Goal: Information Seeking & Learning: Find specific fact

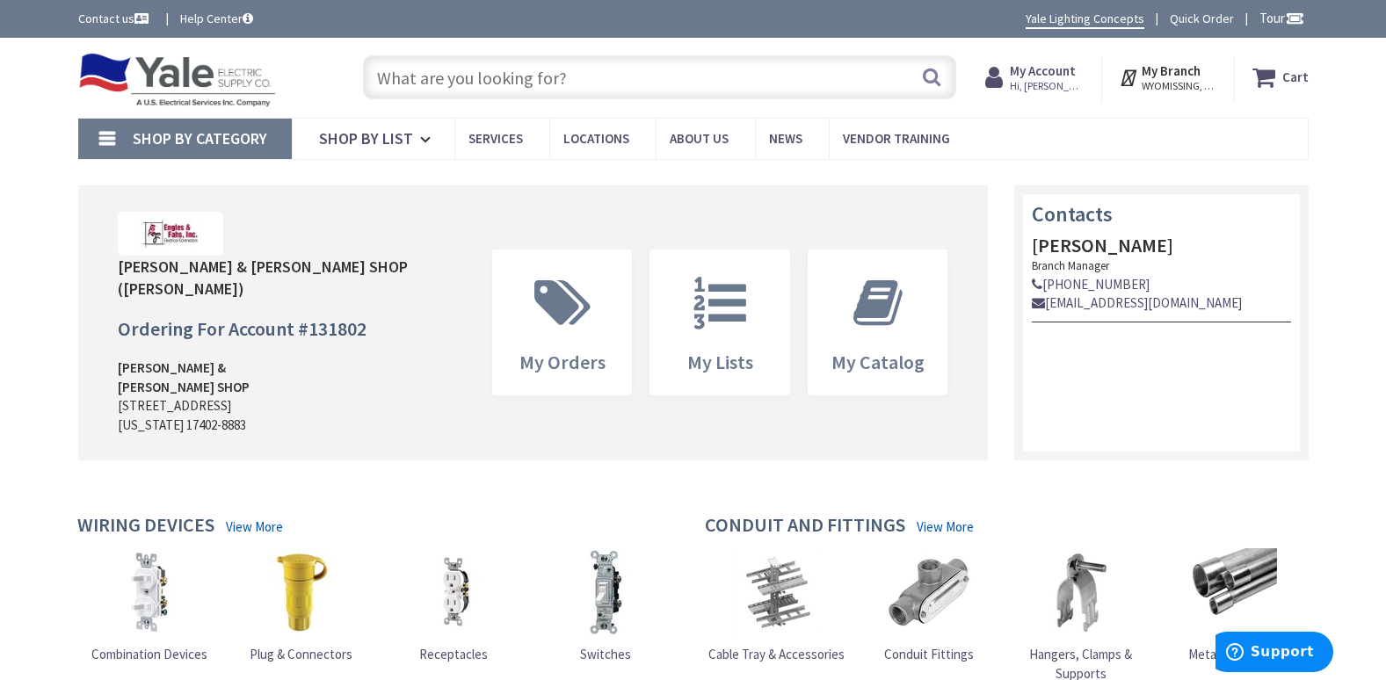
click at [560, 72] on input "text" at bounding box center [659, 77] width 593 height 44
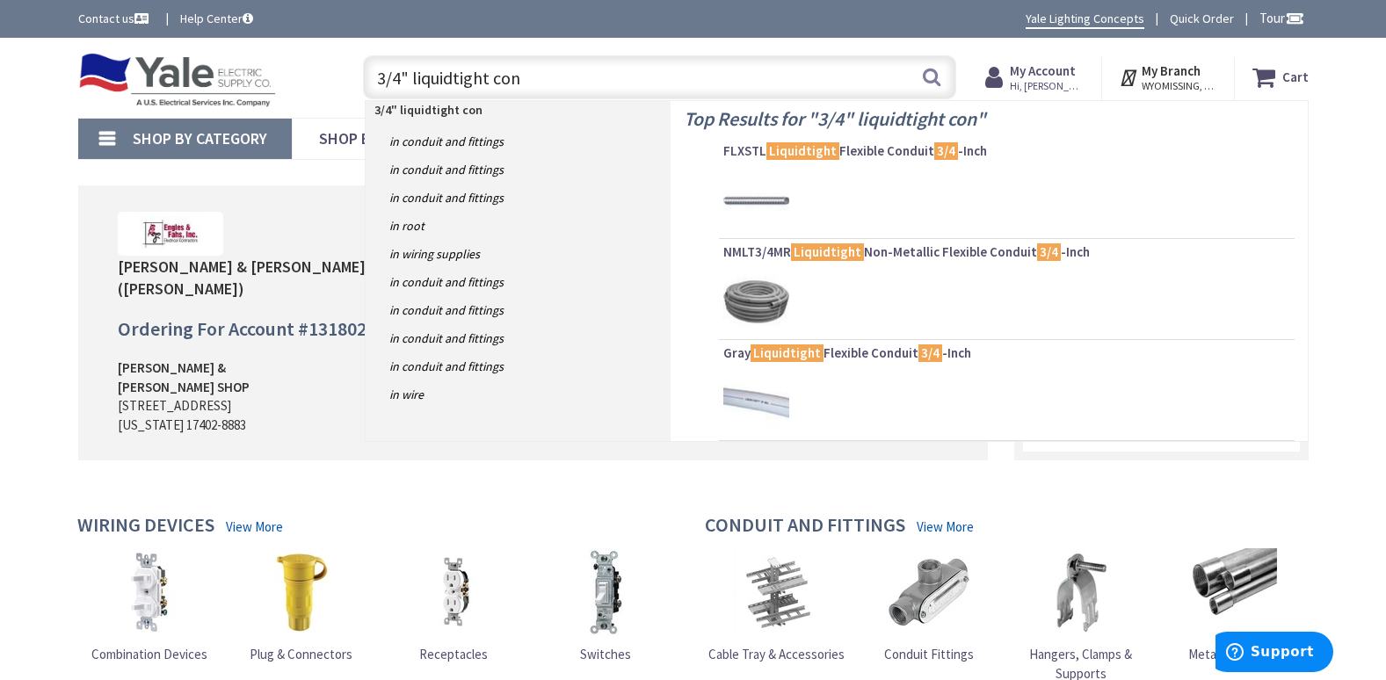
type input "3/4" liquidtight conn"
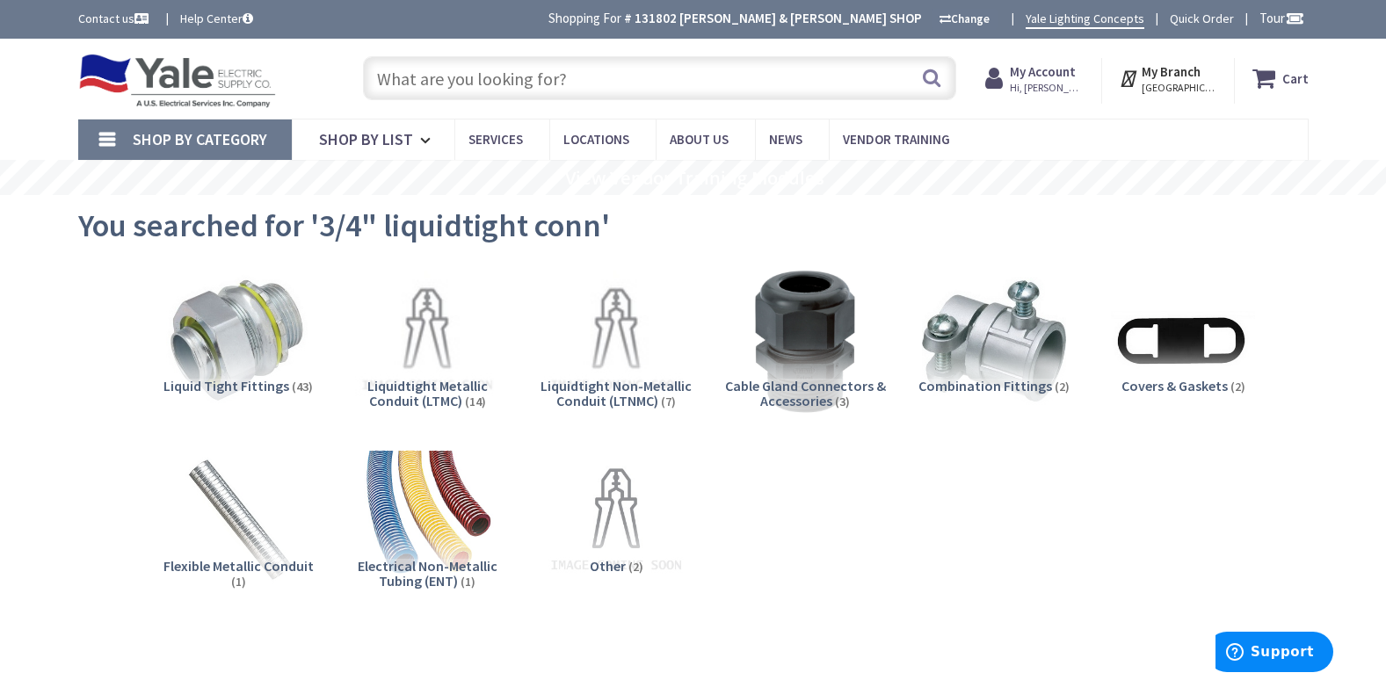
click at [433, 72] on input "text" at bounding box center [659, 78] width 593 height 44
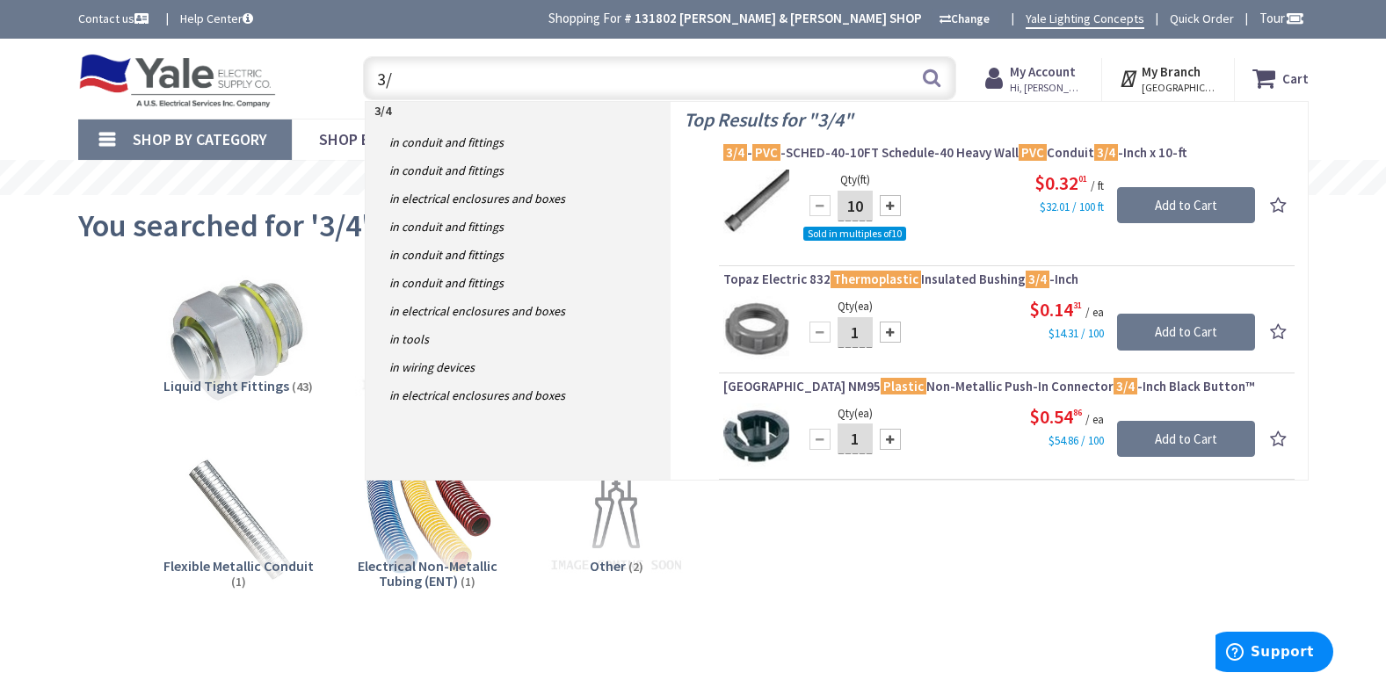
type input "3"
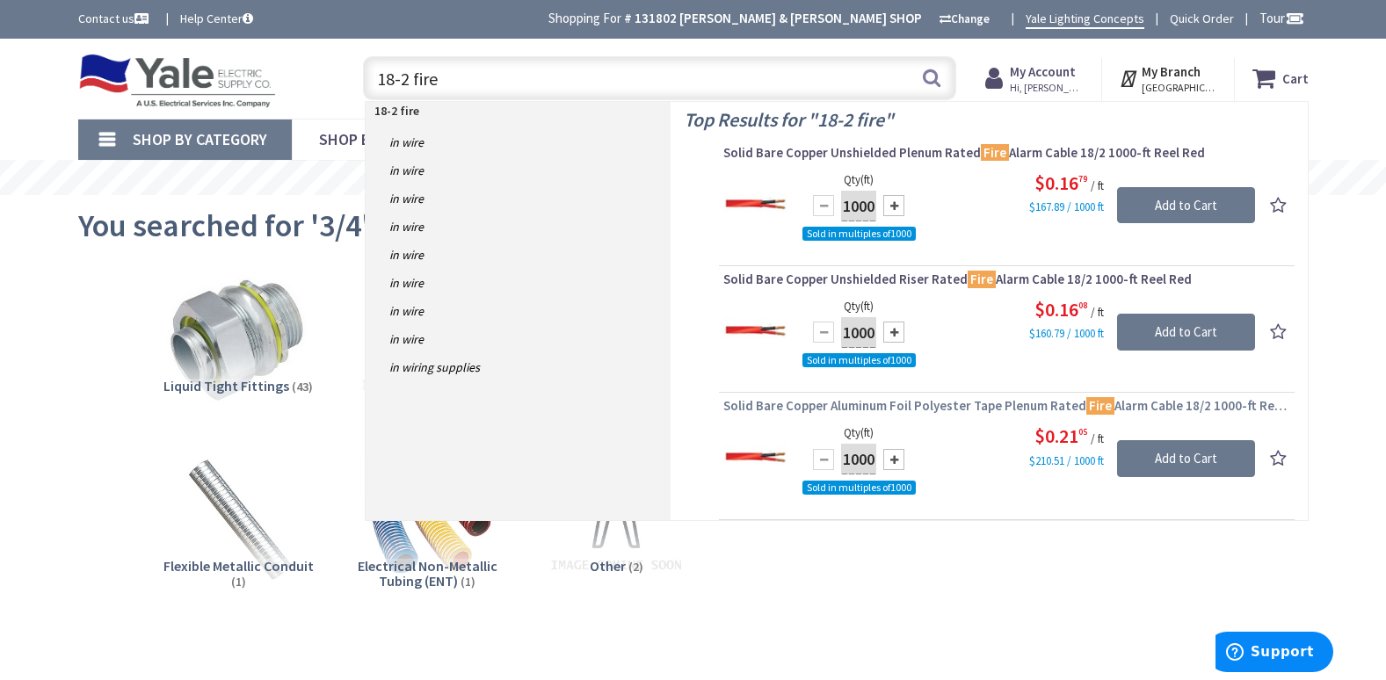
type input "18-2 fire"
click at [941, 406] on span "Solid Bare Copper Aluminum Foil Polyester Tape Plenum Rated Fire Alarm Cable 18…" at bounding box center [1006, 406] width 567 height 18
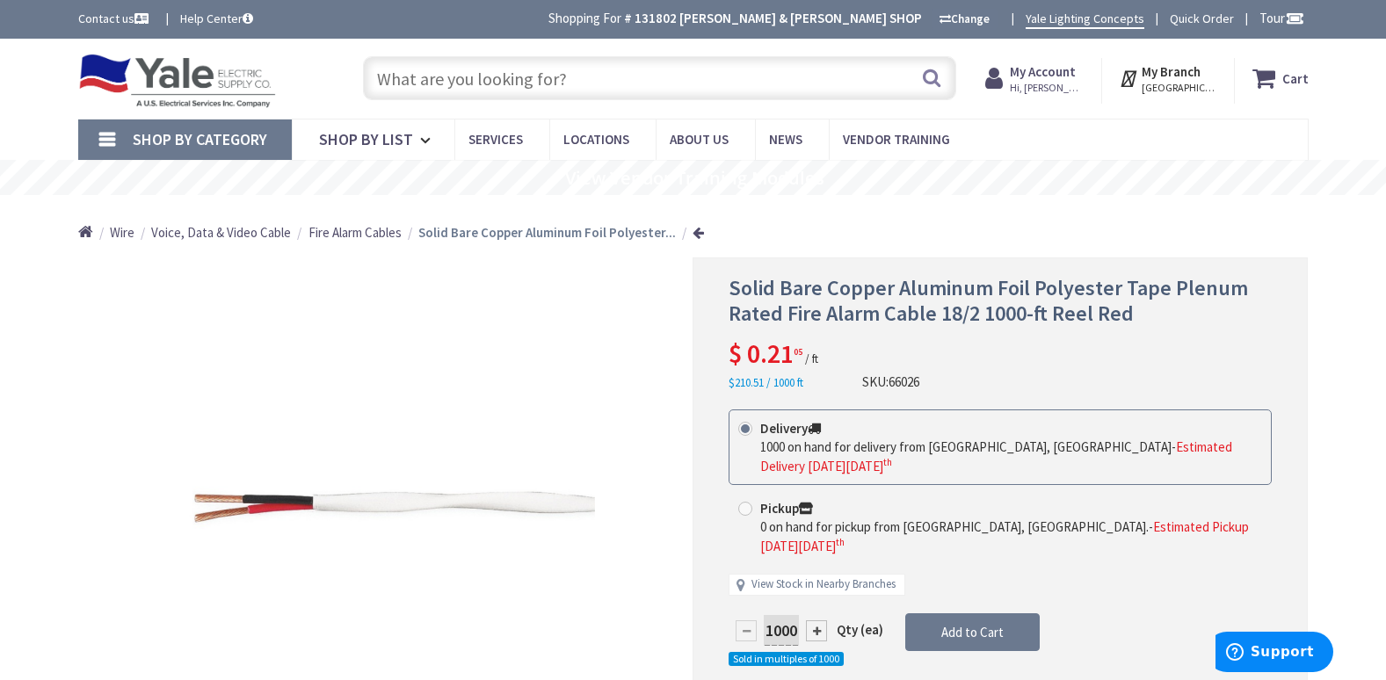
click at [453, 79] on input "text" at bounding box center [659, 78] width 593 height 44
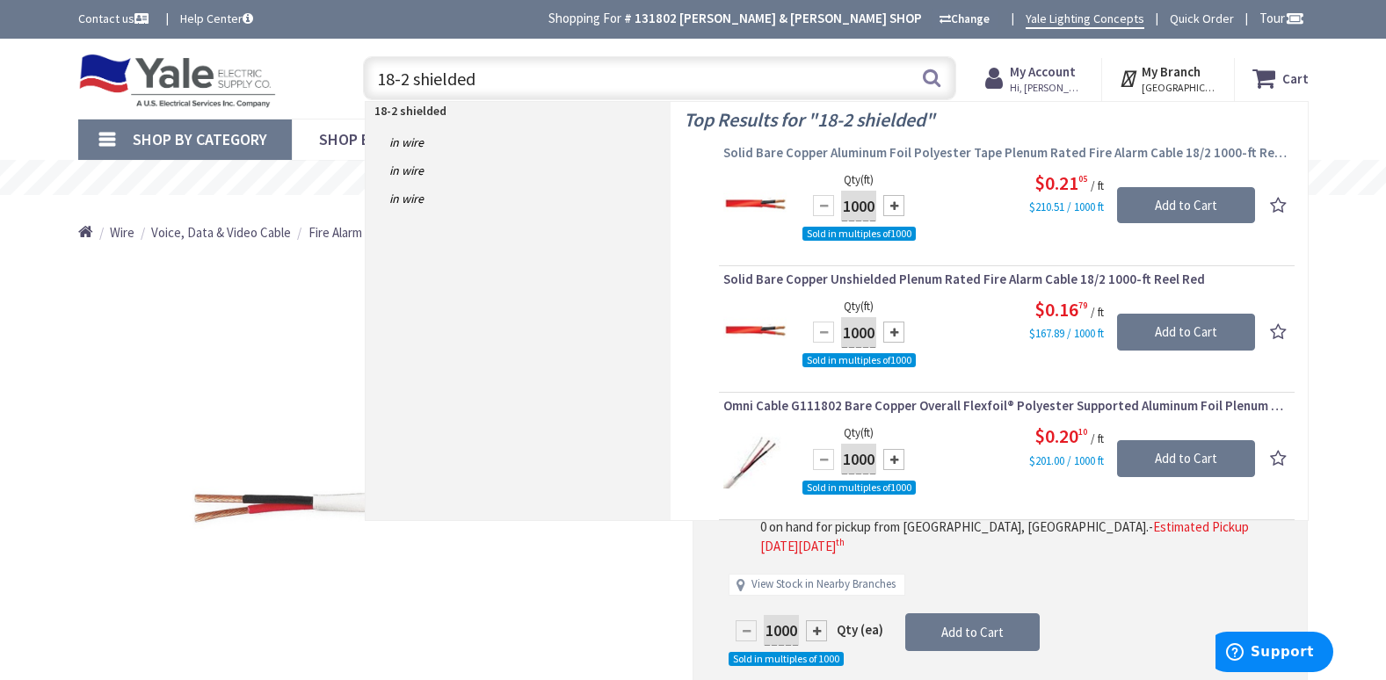
type input "18-2 shielded"
click at [956, 156] on span "Solid Bare Copper Aluminum Foil Polyester Tape Plenum Rated Fire Alarm Cable 18…" at bounding box center [1006, 153] width 567 height 18
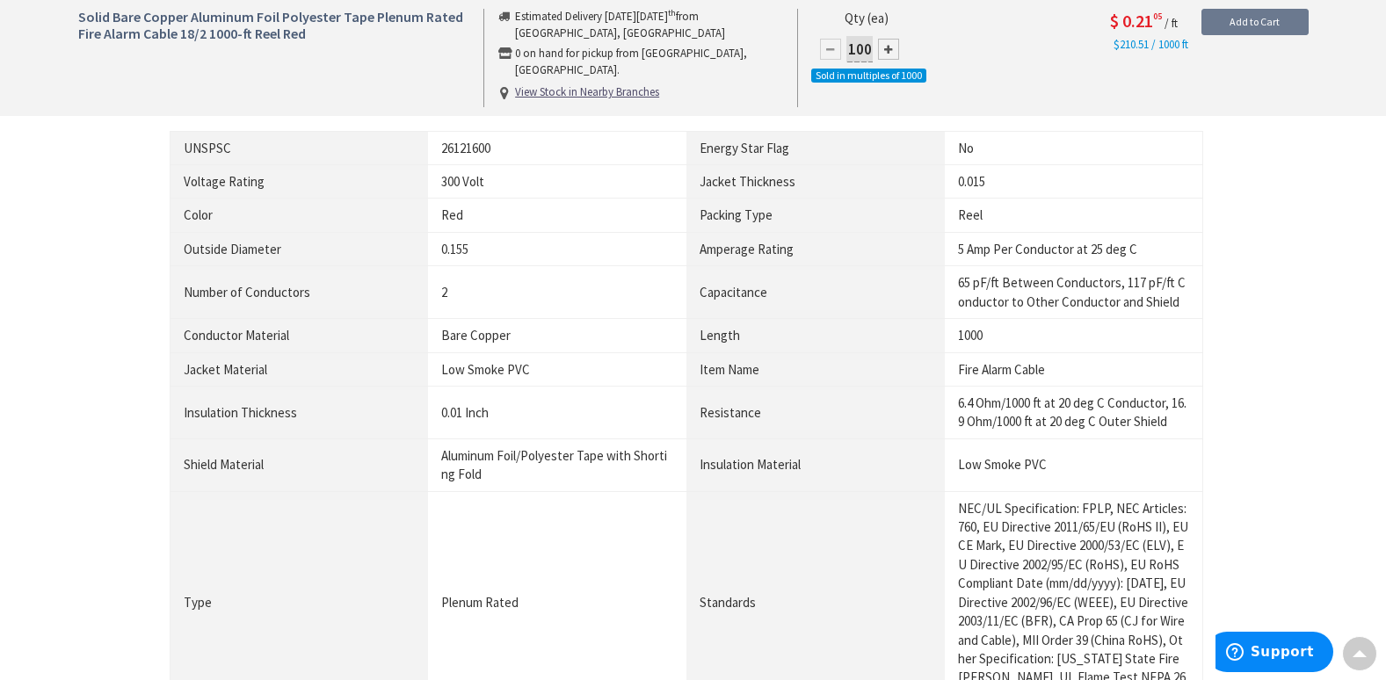
scroll to position [1055, 0]
